Goal: Task Accomplishment & Management: Manage account settings

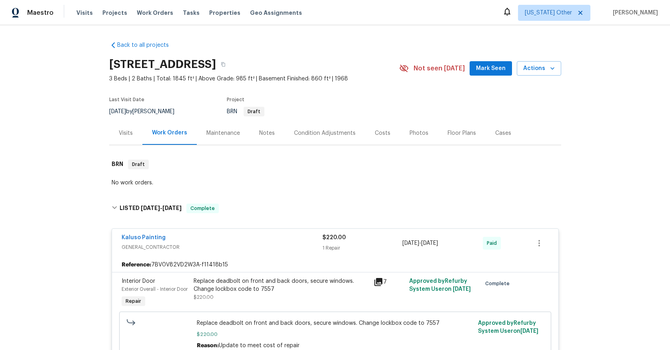
scroll to position [827, 0]
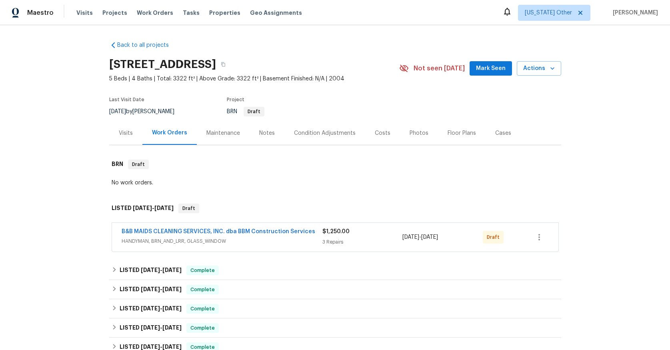
click at [205, 242] on span "HANDYMAN, BRN_AND_LRR, GLASS_WINDOW" at bounding box center [222, 241] width 201 height 8
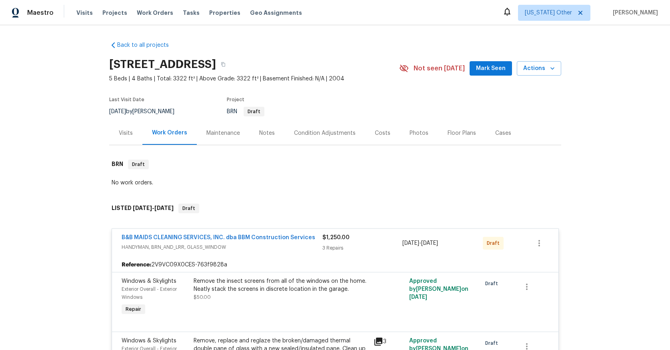
click at [221, 134] on div "Maintenance" at bounding box center [223, 133] width 34 height 8
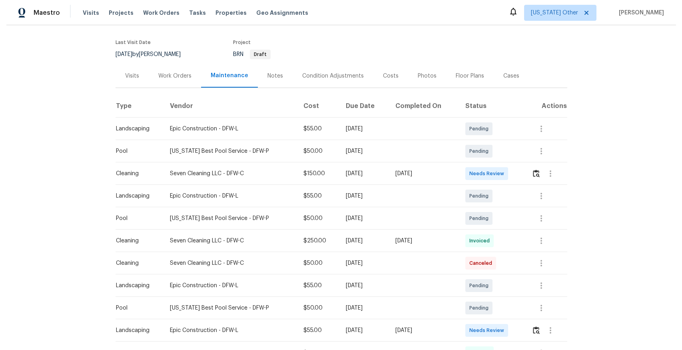
scroll to position [61, 0]
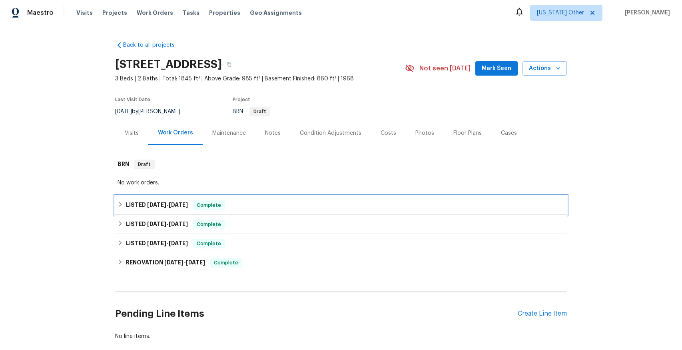
click at [156, 203] on span "[DATE]" at bounding box center [156, 205] width 19 height 6
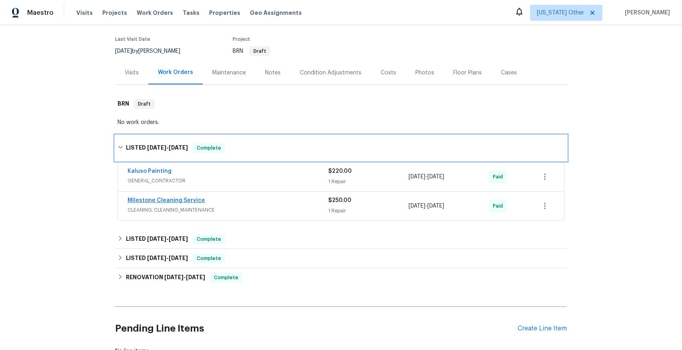
scroll to position [61, 0]
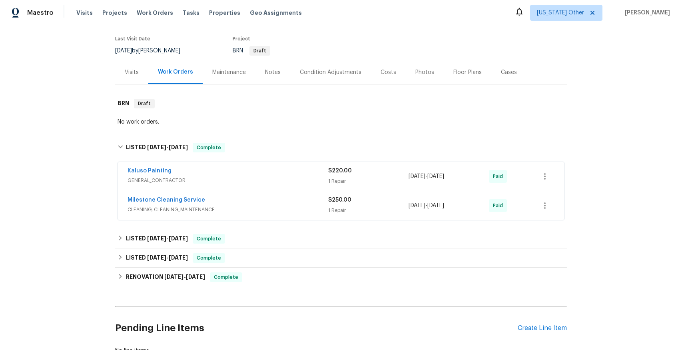
click at [154, 180] on span "GENERAL_CONTRACTOR" at bounding box center [228, 180] width 201 height 8
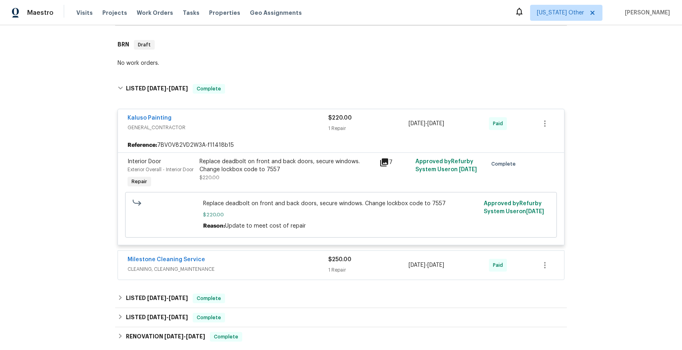
scroll to position [181, 0]
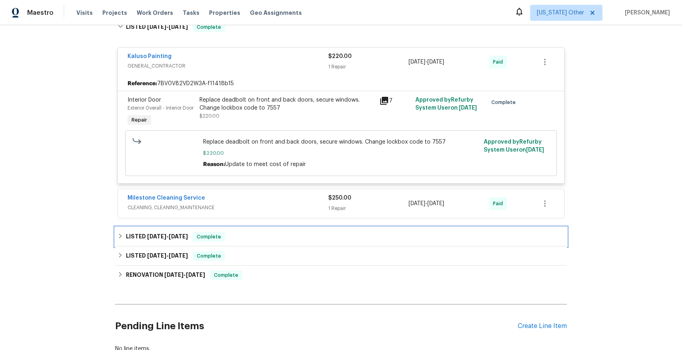
click at [151, 239] on span "[DATE]" at bounding box center [156, 236] width 19 height 6
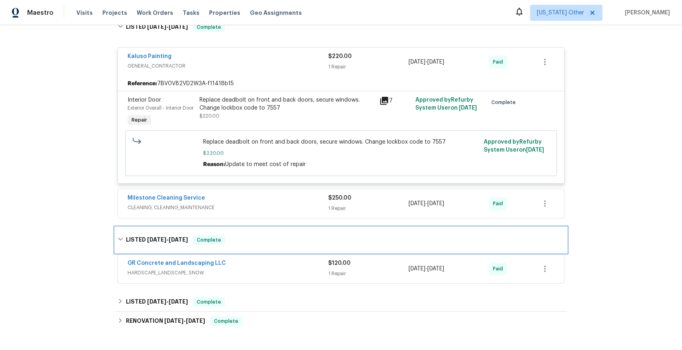
scroll to position [193, 0]
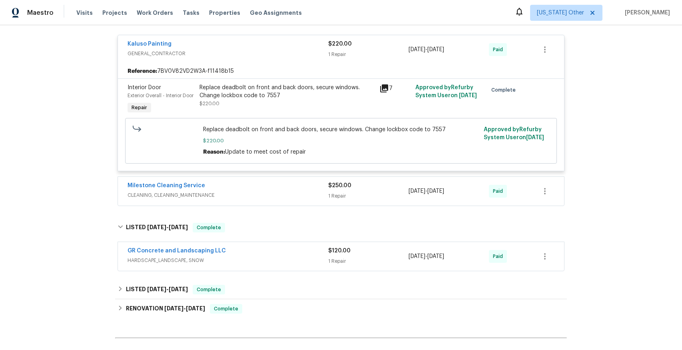
click at [163, 264] on span "HARDSCAPE_LANDSCAPE, SNOW" at bounding box center [228, 260] width 201 height 8
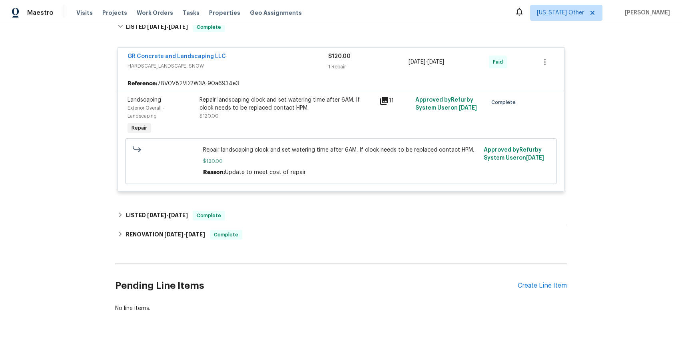
scroll to position [410, 0]
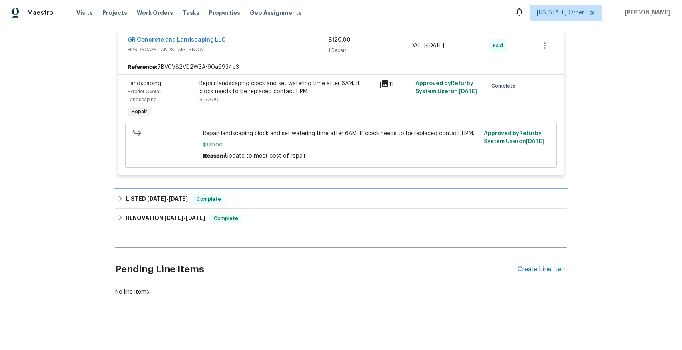
click at [159, 201] on span "[DATE]" at bounding box center [156, 199] width 19 height 6
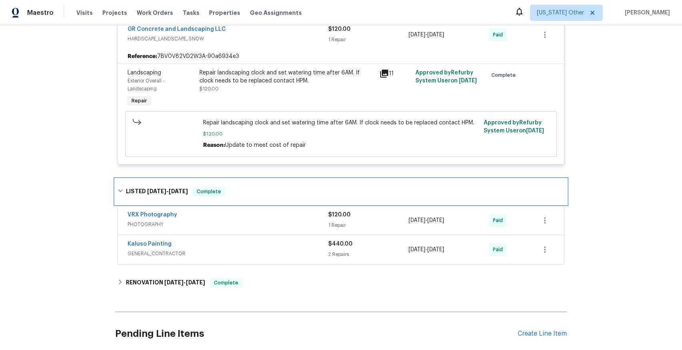
scroll to position [427, 0]
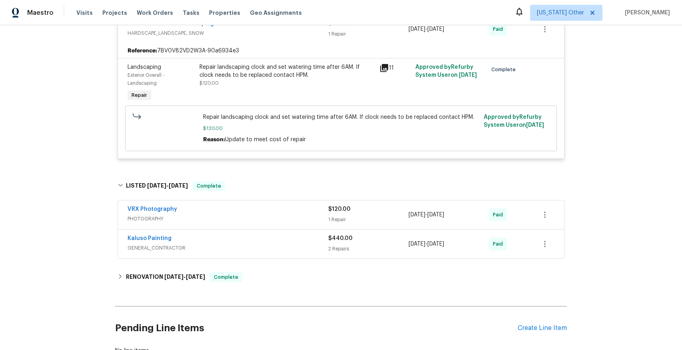
click at [158, 252] on span "GENERAL_CONTRACTOR" at bounding box center [228, 248] width 201 height 8
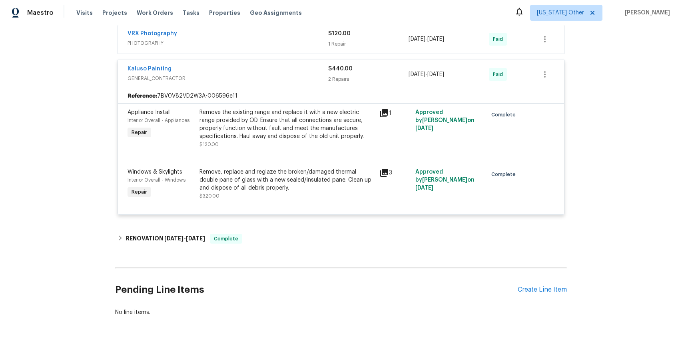
scroll to position [616, 0]
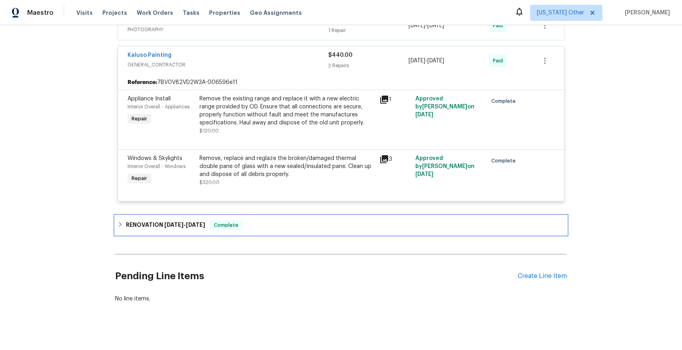
click at [164, 227] on span "[DATE]" at bounding box center [173, 225] width 19 height 6
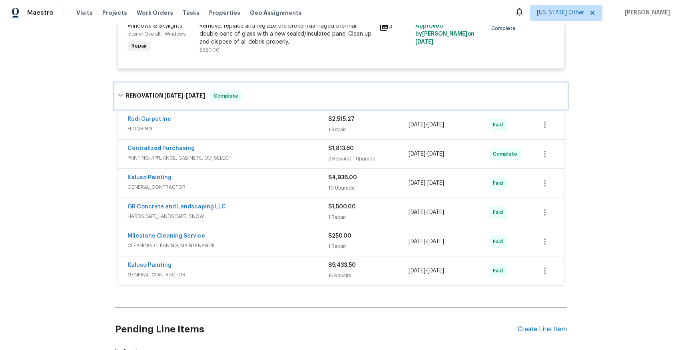
scroll to position [752, 0]
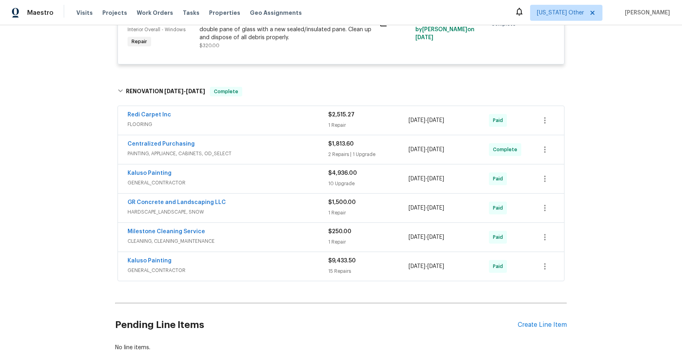
click at [150, 187] on span "GENERAL_CONTRACTOR" at bounding box center [228, 183] width 201 height 8
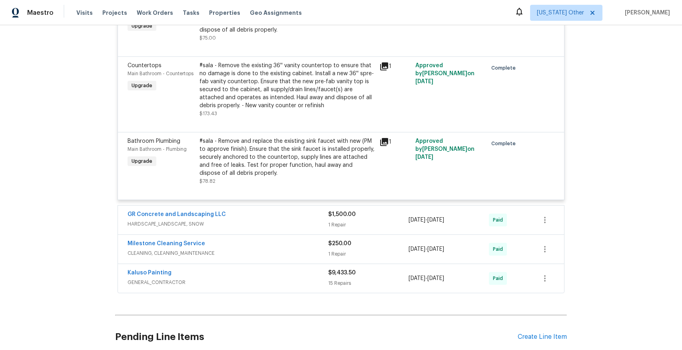
scroll to position [1492, 0]
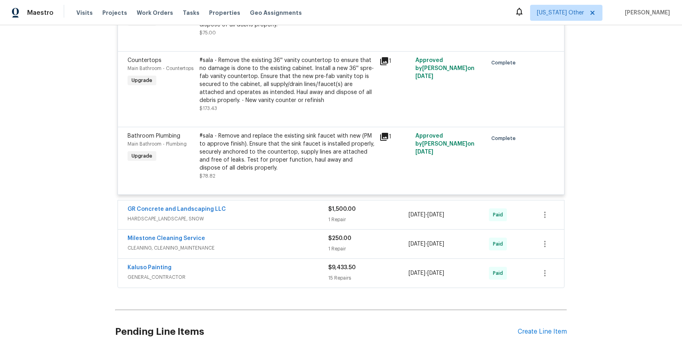
click at [163, 277] on span "GENERAL_CONTRACTOR" at bounding box center [228, 277] width 201 height 8
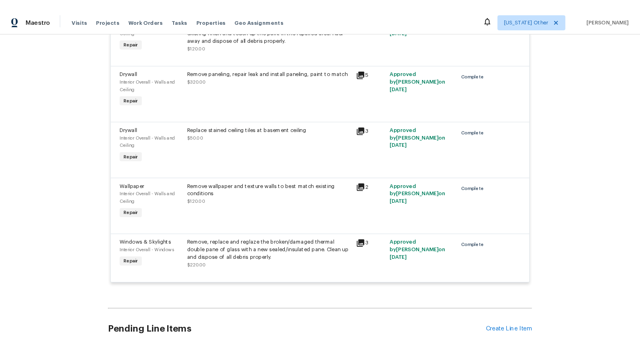
scroll to position [2586, 0]
